Goal: Communication & Community: Answer question/provide support

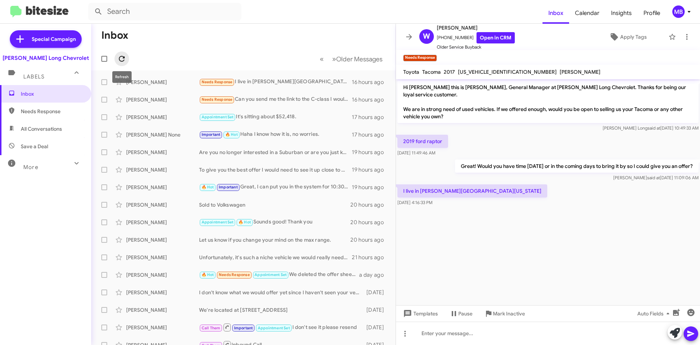
click at [128, 61] on span at bounding box center [122, 58] width 15 height 9
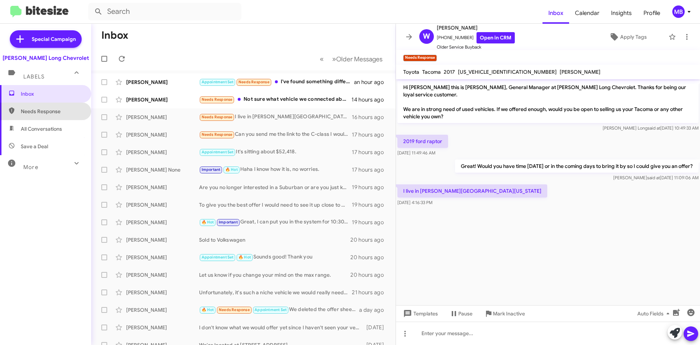
click at [67, 112] on span "Needs Response" at bounding box center [52, 111] width 62 height 7
type input "in:needs-response"
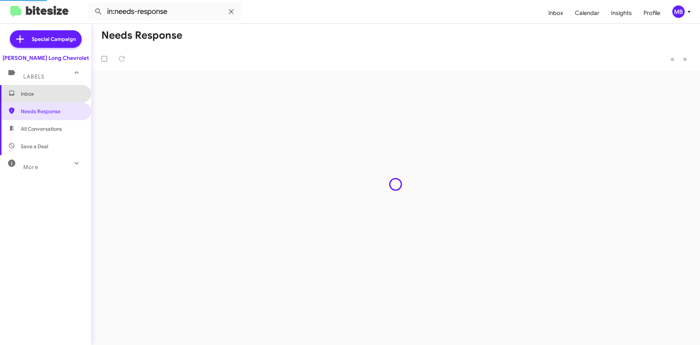
click at [66, 101] on span "Inbox" at bounding box center [45, 94] width 91 height 18
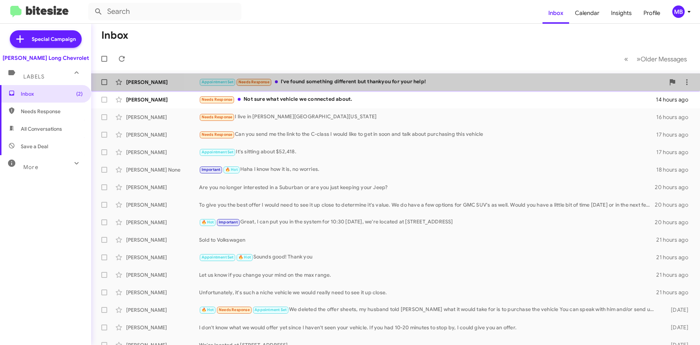
click at [435, 77] on div "[PERSON_NAME] Appointment Set Needs Response I've found something different but…" at bounding box center [395, 82] width 597 height 15
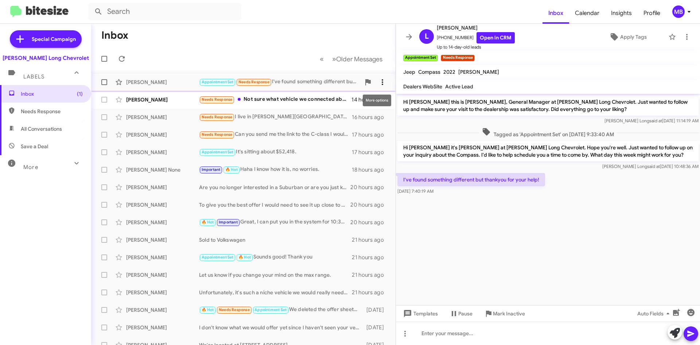
click at [378, 81] on icon at bounding box center [382, 82] width 9 height 9
click at [362, 119] on span "[PERSON_NAME] as responded" at bounding box center [341, 119] width 75 height 18
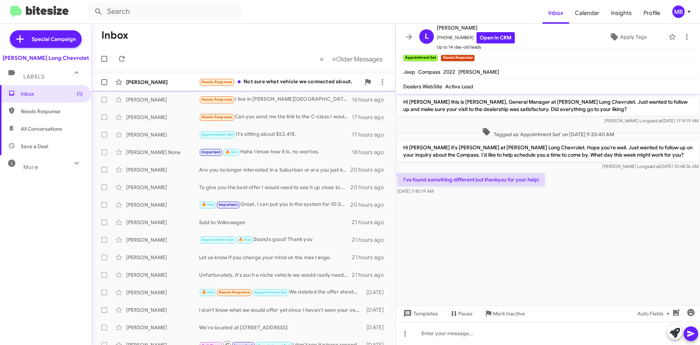
click at [307, 79] on div "Needs Response Not sure what vehicle we connected about." at bounding box center [280, 82] width 162 height 8
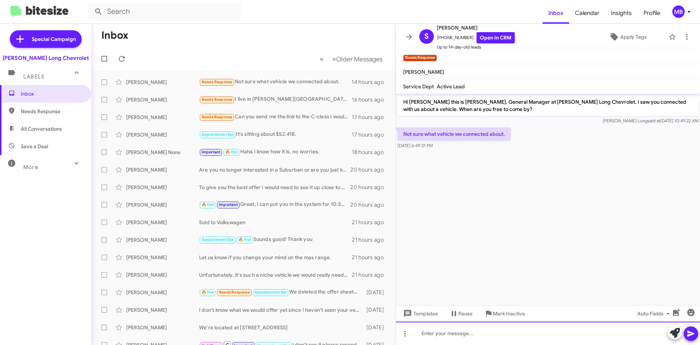
click at [551, 341] on div at bounding box center [548, 332] width 304 height 23
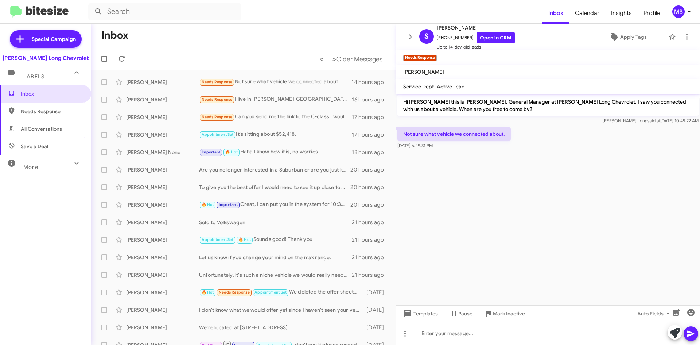
click at [155, 52] on mat-toolbar-row "« Previous » Next Older Messages" at bounding box center [243, 58] width 304 height 23
click at [120, 57] on icon at bounding box center [122, 59] width 6 height 6
